Goal: Task Accomplishment & Management: Manage account settings

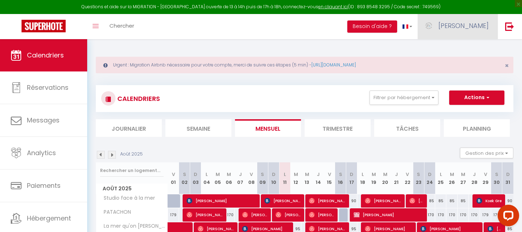
click at [471, 27] on span "[PERSON_NAME]" at bounding box center [463, 25] width 50 height 9
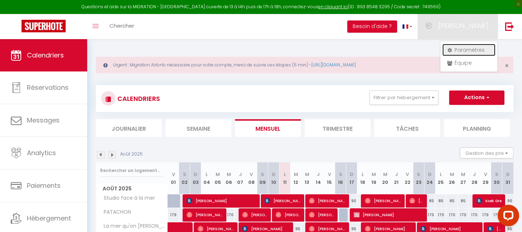
click at [467, 50] on link "Paramètres" at bounding box center [468, 50] width 53 height 12
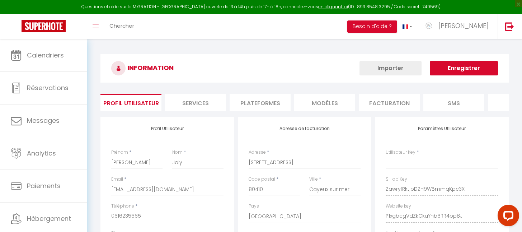
type input "ZawryfRktjpDZH9WBmmqKpc3X"
type input "P1xgbcgVdZkCkuYnb6RR4pp8J"
type input "[URL][DOMAIN_NAME]"
select select "fr"
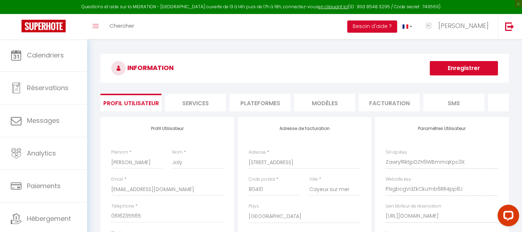
click at [266, 102] on li "Plateformes" at bounding box center [260, 103] width 61 height 18
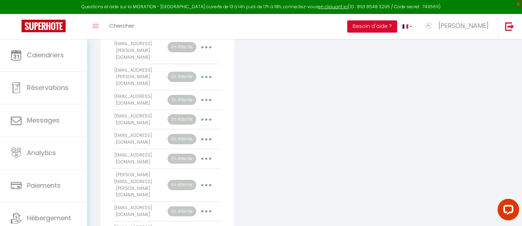
scroll to position [653, 0]
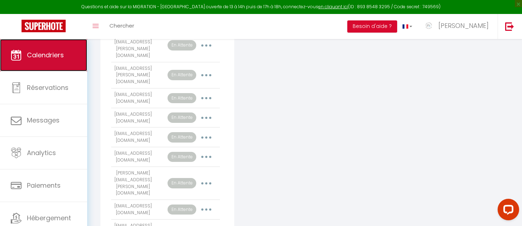
click at [48, 67] on link "Calendriers" at bounding box center [43, 55] width 87 height 32
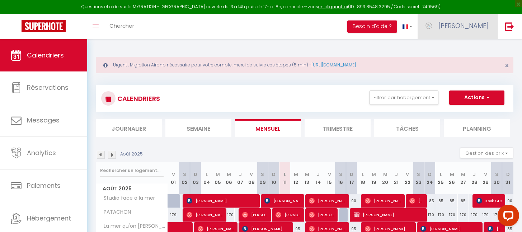
click at [480, 28] on span "[PERSON_NAME]" at bounding box center [463, 25] width 50 height 9
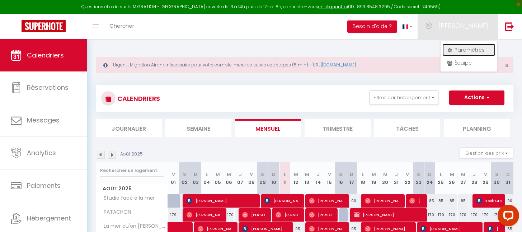
click at [457, 48] on link "Paramètres" at bounding box center [468, 50] width 53 height 12
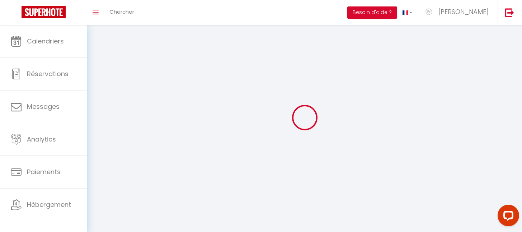
type input "[PERSON_NAME]"
type input "Joly"
type input "0616235565"
type input "[STREET_ADDRESS]"
type input "80410"
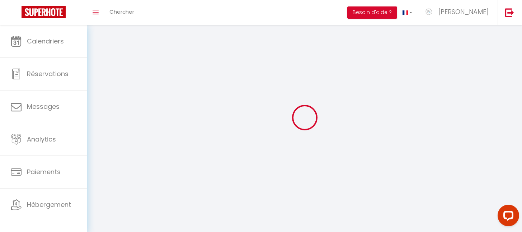
type input "Cayeux sur mer"
type input "ZawryfRktjpDZH9WBmmqKpc3X"
type input "P1xgbcgVdZkCkuYnb6RR4pp8J"
type input "[URL][DOMAIN_NAME]"
select select "28"
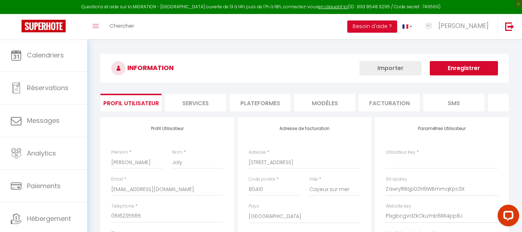
type input "ZawryfRktjpDZH9WBmmqKpc3X"
type input "P1xgbcgVdZkCkuYnb6RR4pp8J"
type input "[URL][DOMAIN_NAME]"
select select "fr"
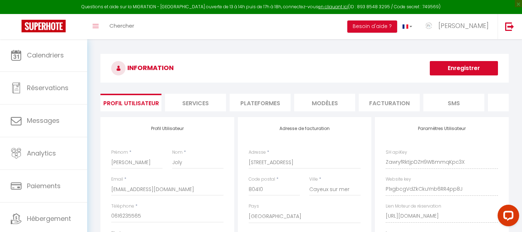
click at [277, 101] on li "Plateformes" at bounding box center [260, 103] width 61 height 18
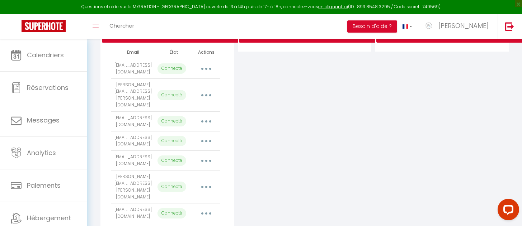
scroll to position [14, 0]
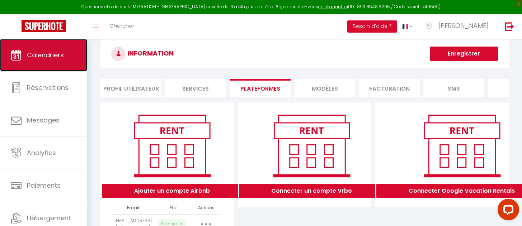
click at [52, 58] on span "Calendriers" at bounding box center [45, 55] width 37 height 9
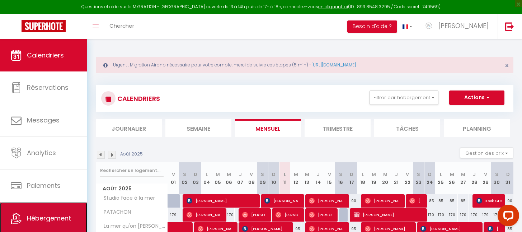
click at [50, 209] on link "Hébergement" at bounding box center [43, 218] width 87 height 32
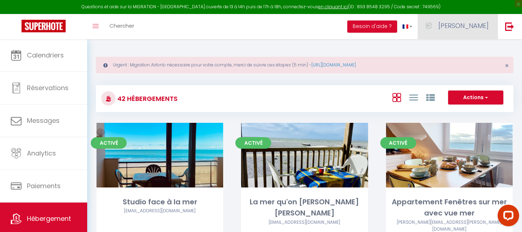
click at [484, 29] on span "[PERSON_NAME]" at bounding box center [463, 25] width 50 height 9
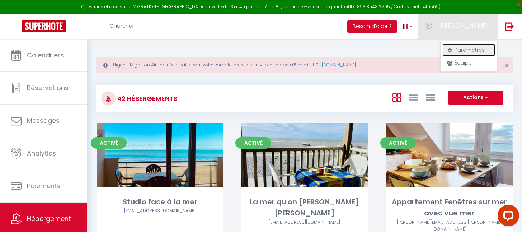
click at [461, 48] on link "Paramètres" at bounding box center [468, 50] width 53 height 12
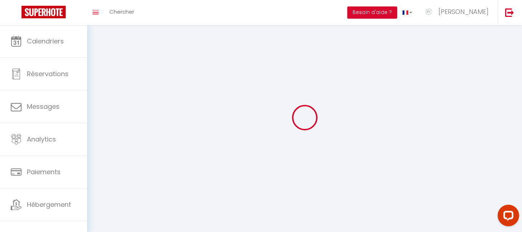
type input "[PERSON_NAME]"
type input "Joly"
type input "0616235565"
type input "[STREET_ADDRESS]"
type input "80410"
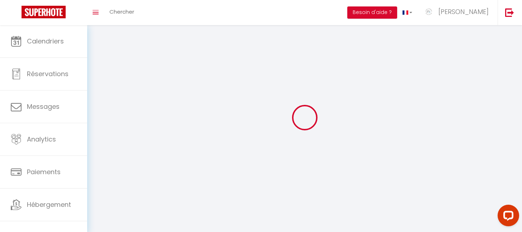
type input "Cayeux sur mer"
type input "ZawryfRktjpDZH9WBmmqKpc3X"
type input "P1xgbcgVdZkCkuYnb6RR4pp8J"
type input "[URL][DOMAIN_NAME]"
select select "28"
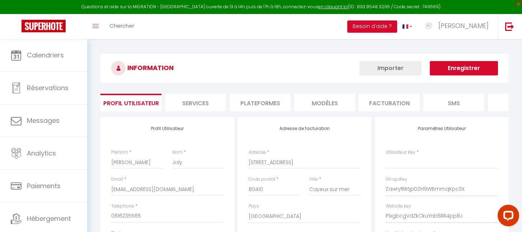
type input "ZawryfRktjpDZH9WBmmqKpc3X"
type input "P1xgbcgVdZkCkuYnb6RR4pp8J"
type input "[URL][DOMAIN_NAME]"
select select "fr"
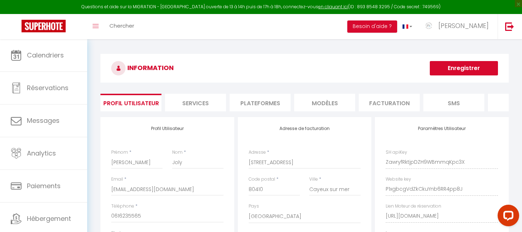
click at [275, 102] on li "Plateformes" at bounding box center [260, 103] width 61 height 18
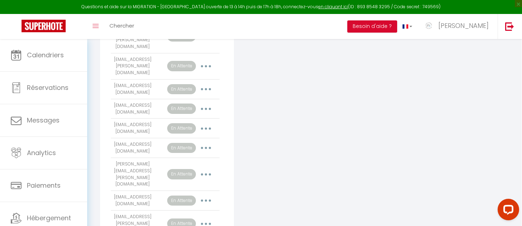
scroll to position [663, 0]
click at [208, 142] on button "button" at bounding box center [206, 147] width 20 height 11
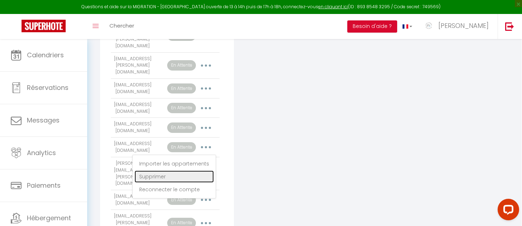
click at [158, 171] on link "Supprimer" at bounding box center [174, 177] width 79 height 12
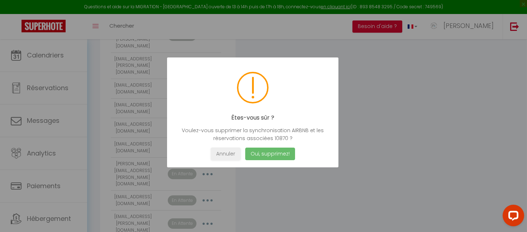
click at [267, 151] on button "Oui, supprimez!" at bounding box center [270, 153] width 50 height 13
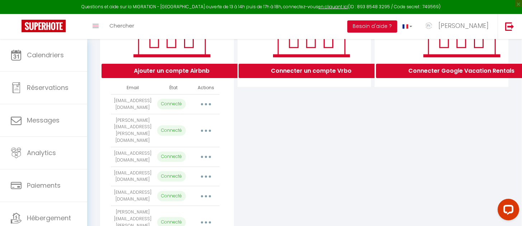
scroll to position [0, 0]
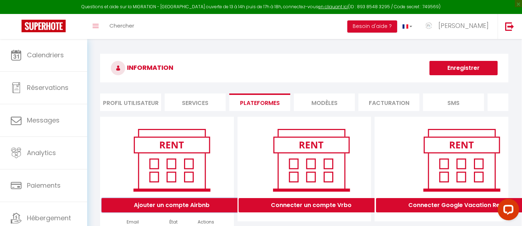
click at [168, 213] on button "Ajouter un compte Airbnb" at bounding box center [172, 205] width 140 height 14
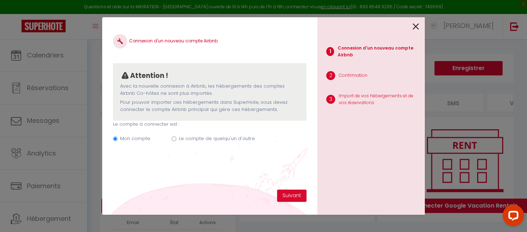
click at [174, 139] on input "Le compte de quelqu'un d'autre" at bounding box center [174, 138] width 5 height 5
radio input "true"
radio input "false"
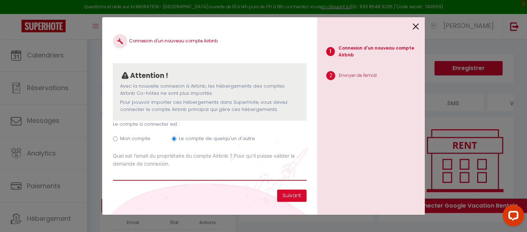
click at [152, 176] on input "Email connexion Airbnb" at bounding box center [210, 174] width 194 height 13
paste input "[EMAIL_ADDRESS][DOMAIN_NAME]"
type input "[EMAIL_ADDRESS][DOMAIN_NAME]"
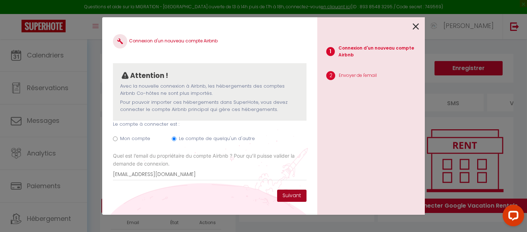
click at [288, 195] on button "Suivant" at bounding box center [291, 195] width 29 height 12
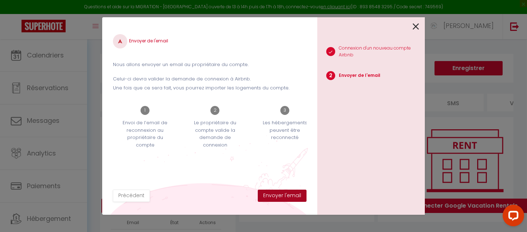
click at [288, 195] on button "Envoyer l'email" at bounding box center [282, 195] width 49 height 12
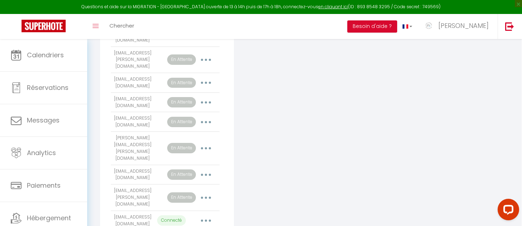
scroll to position [669, 0]
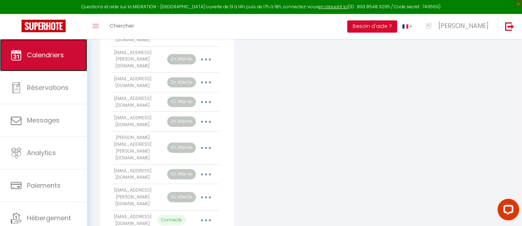
click at [33, 62] on link "Calendriers" at bounding box center [43, 55] width 87 height 32
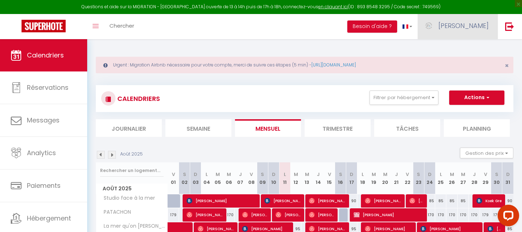
click at [474, 30] on link "[PERSON_NAME]" at bounding box center [458, 26] width 80 height 25
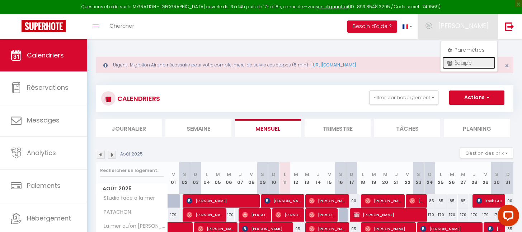
click at [462, 61] on link "Équipe" at bounding box center [468, 63] width 53 height 12
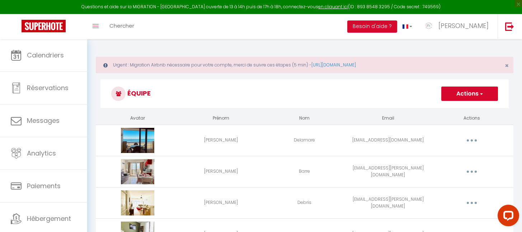
click at [466, 97] on button "Actions" at bounding box center [469, 93] width 57 height 14
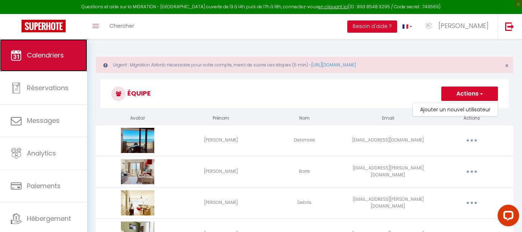
click at [36, 65] on link "Calendriers" at bounding box center [43, 55] width 87 height 32
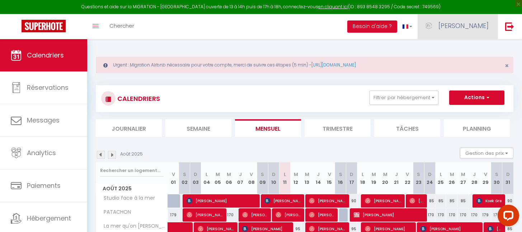
click at [479, 28] on span "[PERSON_NAME]" at bounding box center [463, 25] width 50 height 9
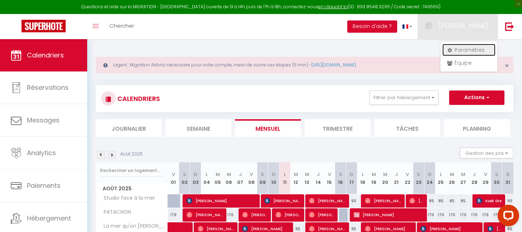
click at [458, 49] on link "Paramètres" at bounding box center [468, 50] width 53 height 12
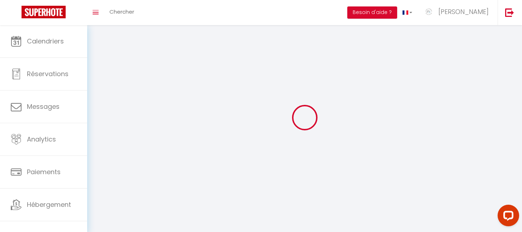
type input "[PERSON_NAME]"
type input "Joly"
type input "0616235565"
type input "[STREET_ADDRESS]"
type input "80410"
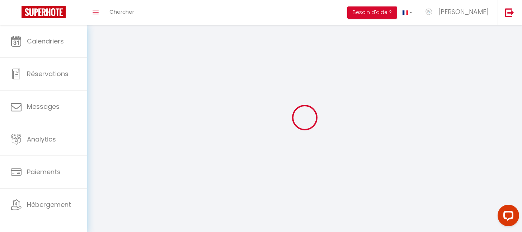
type input "Cayeux sur mer"
type input "ZawryfRktjpDZH9WBmmqKpc3X"
type input "P1xgbcgVdZkCkuYnb6RR4pp8J"
type input "[URL][DOMAIN_NAME]"
select select "28"
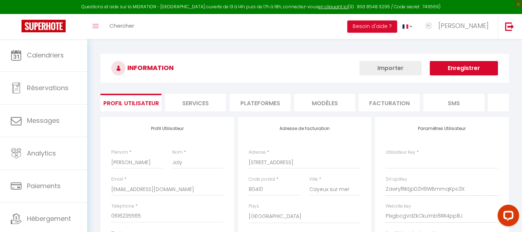
type input "ZawryfRktjpDZH9WBmmqKpc3X"
type input "P1xgbcgVdZkCkuYnb6RR4pp8J"
type input "[URL][DOMAIN_NAME]"
select select "fr"
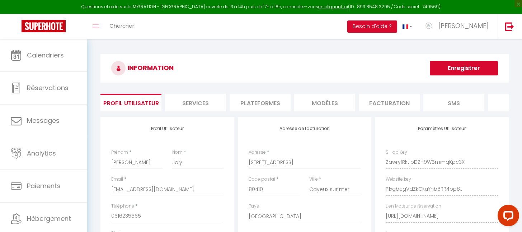
click at [258, 104] on li "Plateformes" at bounding box center [260, 103] width 61 height 18
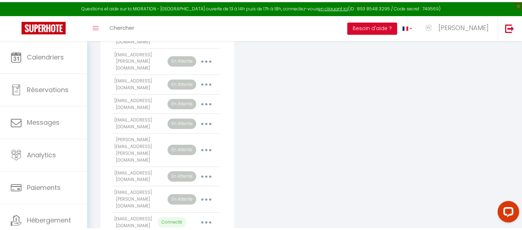
scroll to position [665, 0]
